Goal: Task Accomplishment & Management: Complete application form

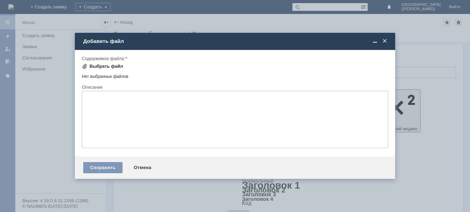
click at [107, 64] on div "Выбрать файл" at bounding box center [107, 66] width 34 height 6
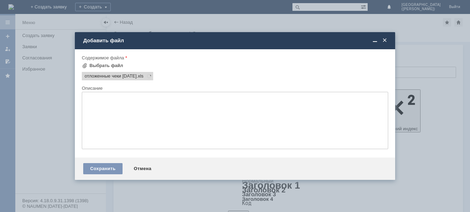
scroll to position [99, 14]
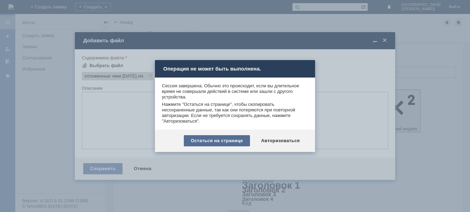
click at [241, 142] on div "Остаться на странице" at bounding box center [217, 140] width 66 height 11
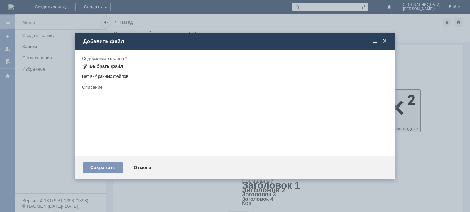
click at [106, 64] on div "Выбрать файл" at bounding box center [107, 66] width 34 height 6
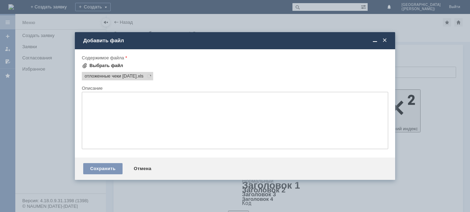
scroll to position [0, 0]
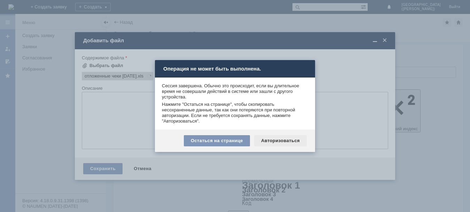
click at [270, 136] on div "Авторизоваться" at bounding box center [280, 140] width 53 height 11
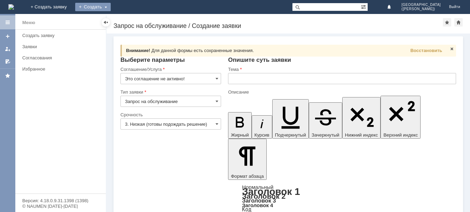
click at [111, 8] on div "Создать" at bounding box center [93, 7] width 36 height 8
click at [111, 5] on div "Создать" at bounding box center [93, 7] width 36 height 8
click at [111, 6] on div "Создать" at bounding box center [93, 7] width 36 height 8
click at [111, 7] on div "Создать" at bounding box center [93, 7] width 36 height 8
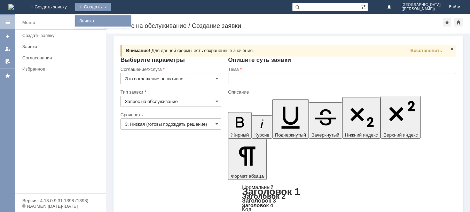
click at [130, 20] on link "Заявка" at bounding box center [103, 21] width 53 height 8
click at [111, 6] on div "Создать" at bounding box center [93, 7] width 36 height 8
click at [130, 20] on link "Заявка" at bounding box center [103, 21] width 53 height 8
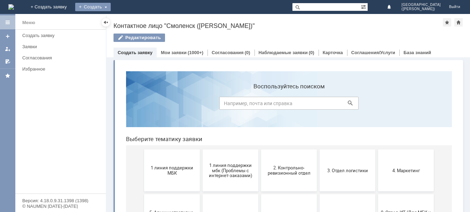
click at [111, 8] on div "Создать" at bounding box center [93, 7] width 36 height 8
click at [130, 18] on link "Заявка" at bounding box center [103, 21] width 53 height 8
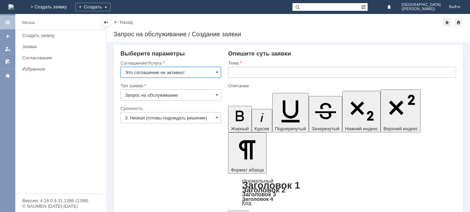
click at [183, 72] on input "Это соглашение не активно!" at bounding box center [171, 72] width 101 height 11
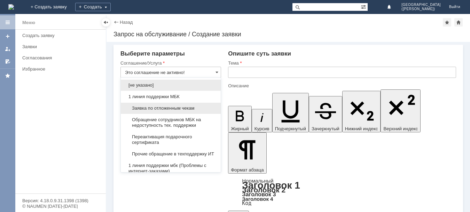
click at [171, 106] on span "Заявка по отложенным чекам" at bounding box center [171, 108] width 92 height 6
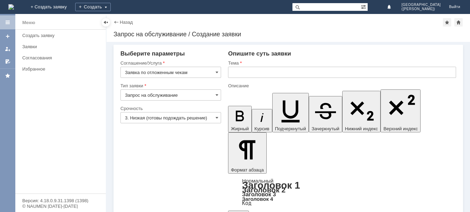
type input "Заявка по отложенным чекам"
click at [148, 116] on input "3. Низкая (готовы подождать решение)" at bounding box center [171, 117] width 101 height 11
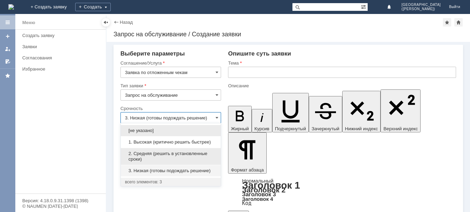
click at [148, 153] on span "2. Средняя (решить в установленные сроки)" at bounding box center [171, 156] width 92 height 11
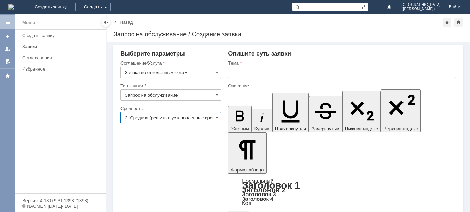
type input "2. Средняя (решить в установленные сроки)"
click at [247, 73] on input "text" at bounding box center [342, 72] width 228 height 11
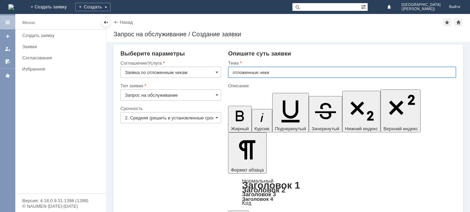
type input "отложенные чеки"
